Goal: Task Accomplishment & Management: Use online tool/utility

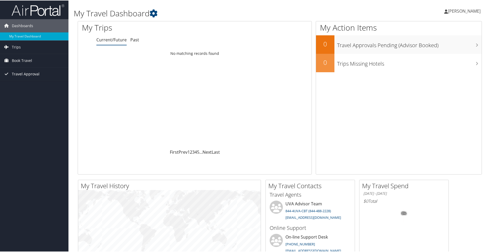
click at [27, 72] on span "Travel Approval" at bounding box center [26, 73] width 28 height 13
click at [27, 106] on link "Approvals (Beta)" at bounding box center [34, 108] width 69 height 8
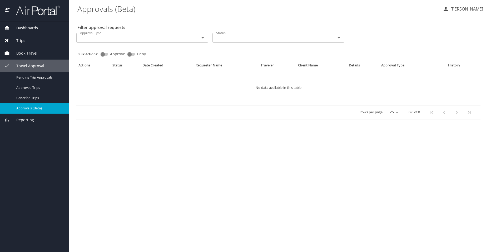
click at [20, 65] on span "Travel Approval" at bounding box center [27, 66] width 35 height 6
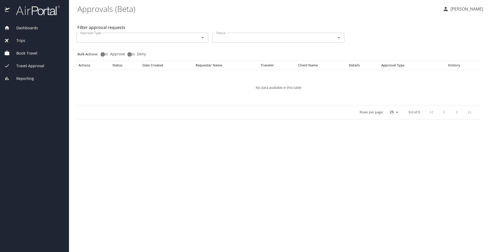
click at [19, 52] on span "Book Travel" at bounding box center [24, 53] width 28 height 6
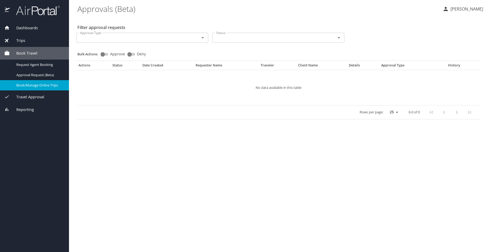
click at [23, 85] on span "Book/Manage Online Trips" at bounding box center [39, 85] width 46 height 5
click at [32, 55] on span "Book Travel" at bounding box center [24, 53] width 28 height 6
